Goal: Information Seeking & Learning: Learn about a topic

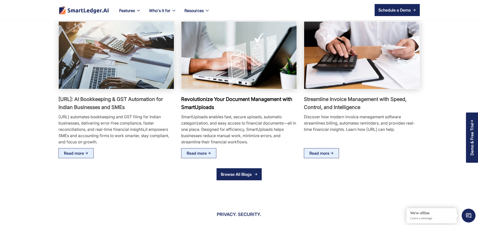
scroll to position [903, 0]
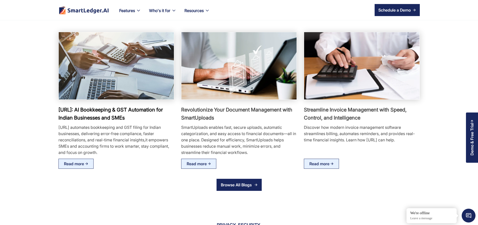
click at [76, 95] on img at bounding box center [116, 66] width 127 height 74
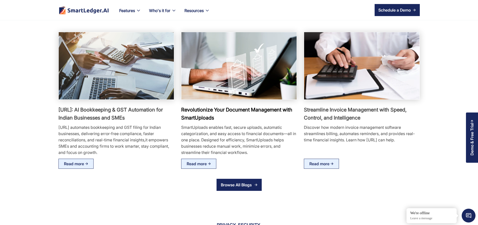
click at [242, 78] on img at bounding box center [239, 66] width 127 height 74
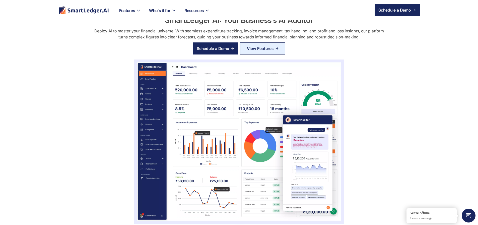
scroll to position [0, 0]
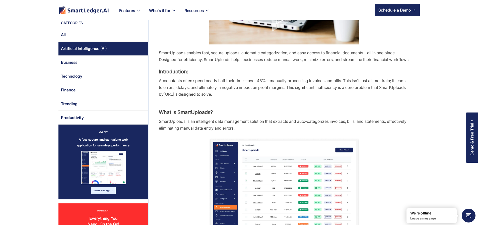
scroll to position [90, 0]
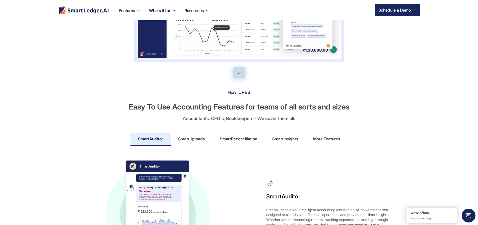
scroll to position [211, 0]
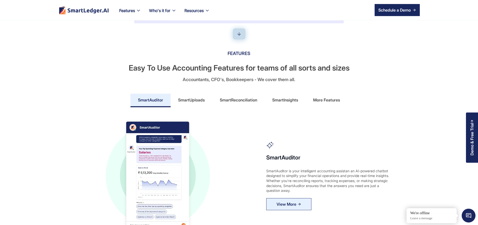
click at [328, 104] on div "More Features" at bounding box center [326, 100] width 27 height 8
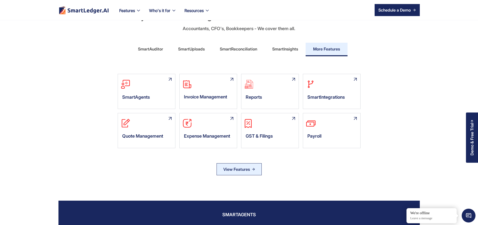
scroll to position [301, 0]
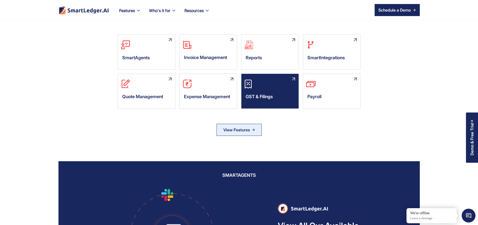
click at [265, 105] on div "GST & Filings" at bounding box center [269, 97] width 57 height 15
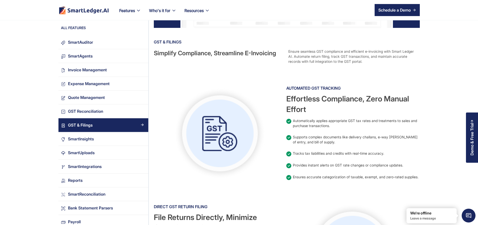
scroll to position [60, 0]
